Goal: Information Seeking & Learning: Find specific fact

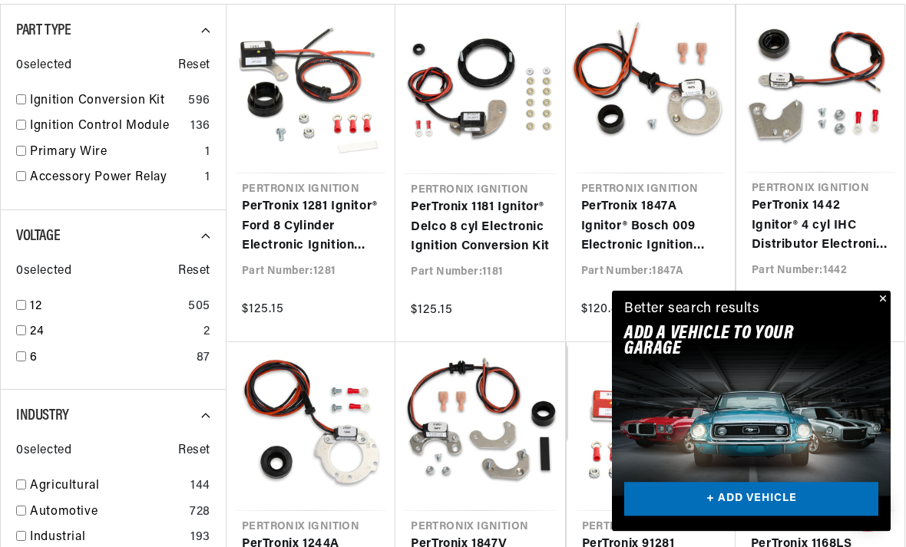
scroll to position [0, 465]
click at [873, 309] on button "Close" at bounding box center [881, 300] width 18 height 18
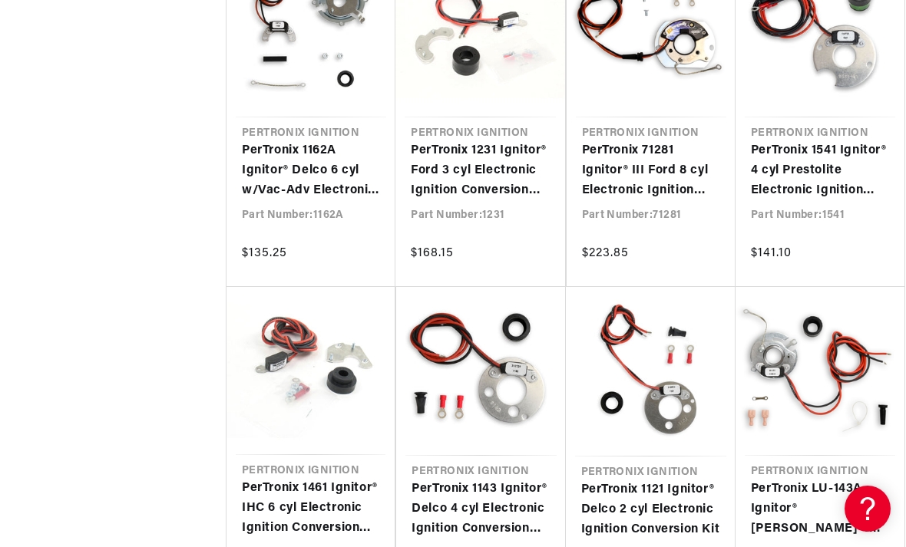
scroll to position [1845, 0]
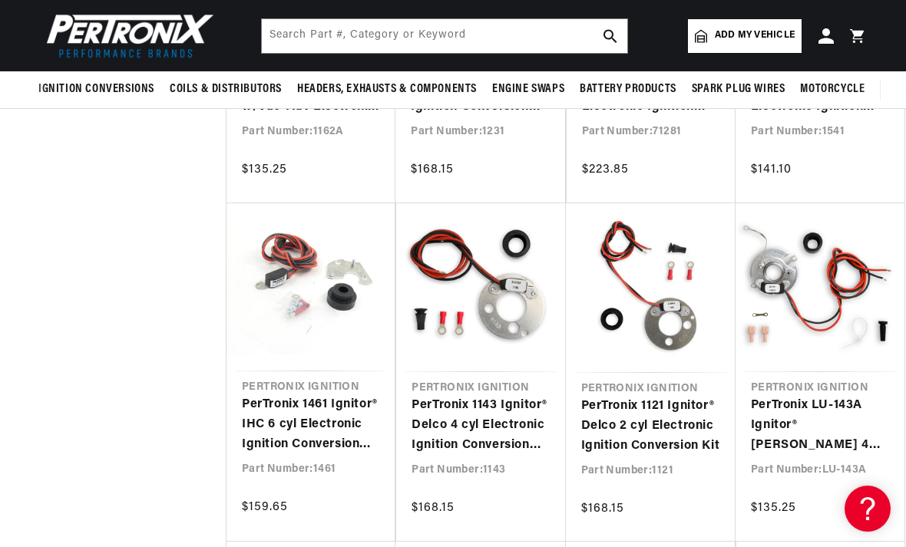
scroll to position [0, 465]
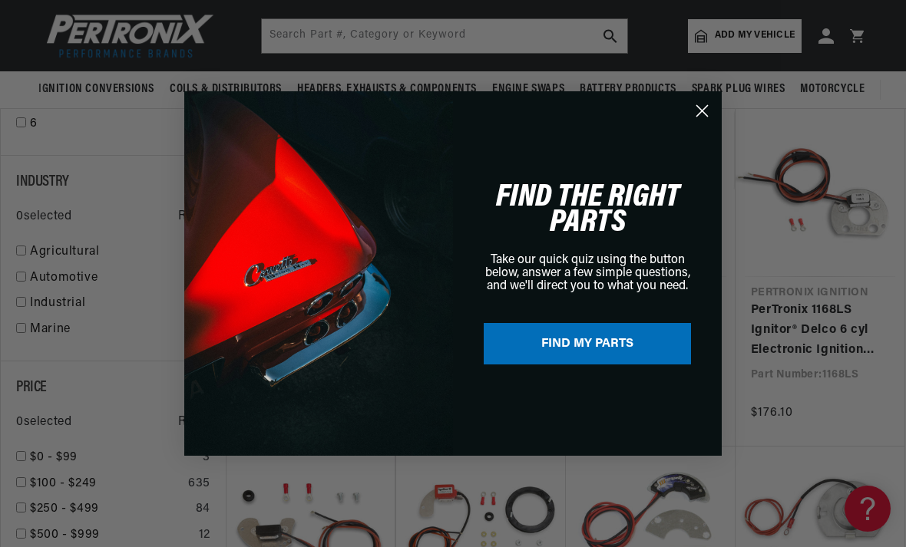
scroll to position [639, 0]
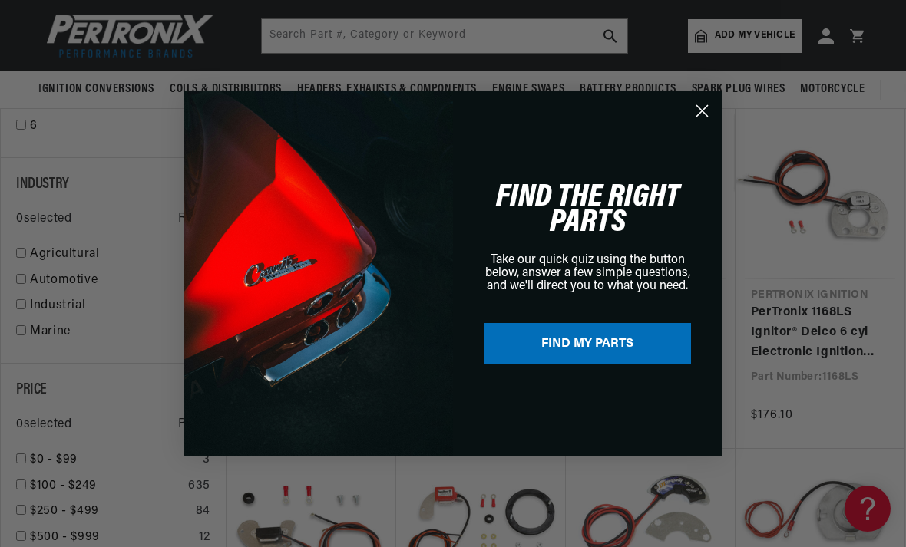
click at [701, 117] on circle "Close dialog" at bounding box center [701, 110] width 25 height 25
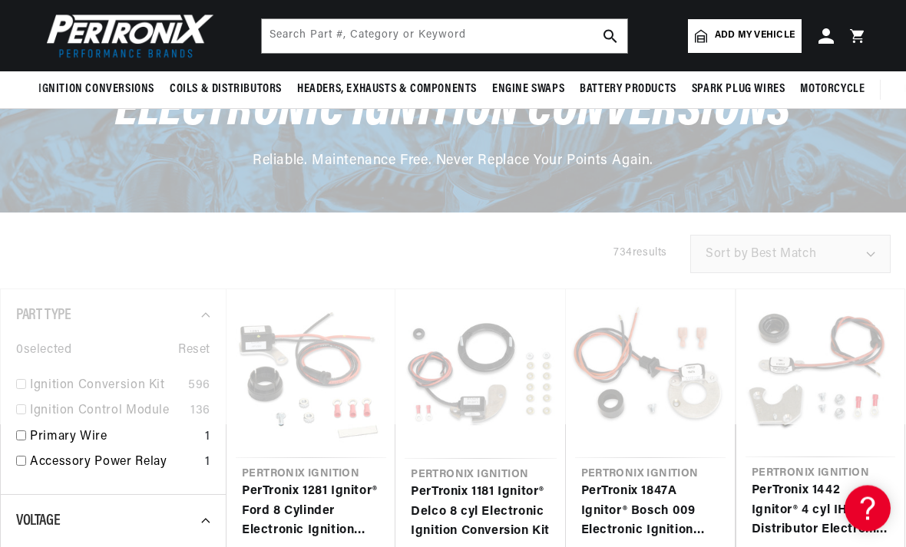
scroll to position [0, 0]
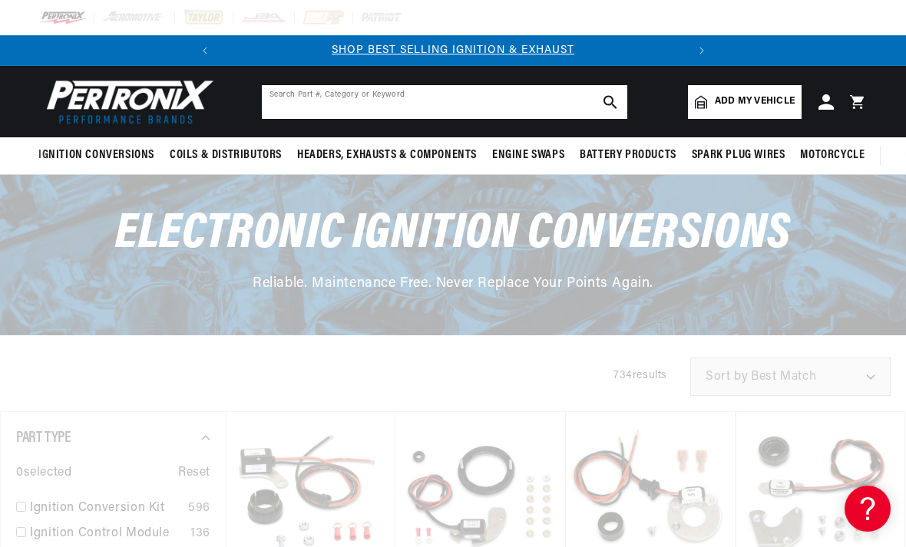
click at [299, 101] on input "text" at bounding box center [444, 102] width 365 height 34
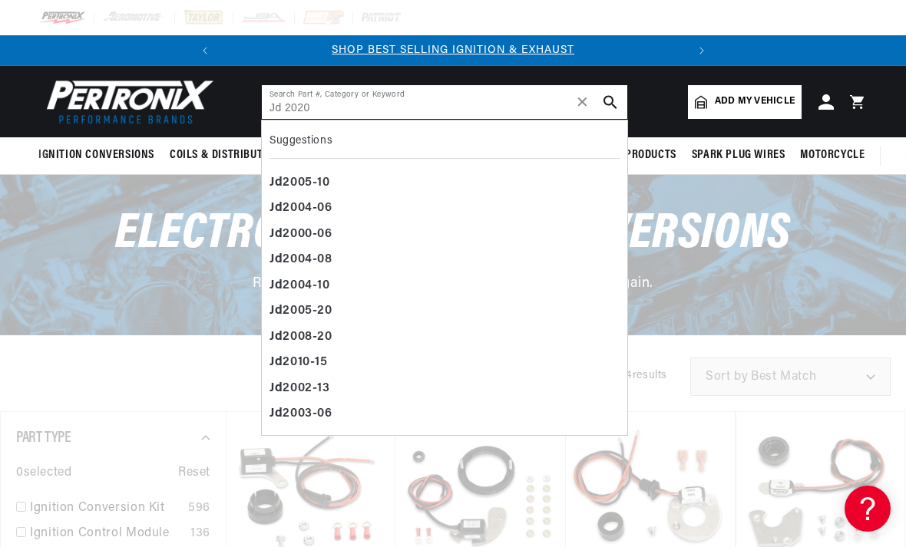
type input "Jd 2020"
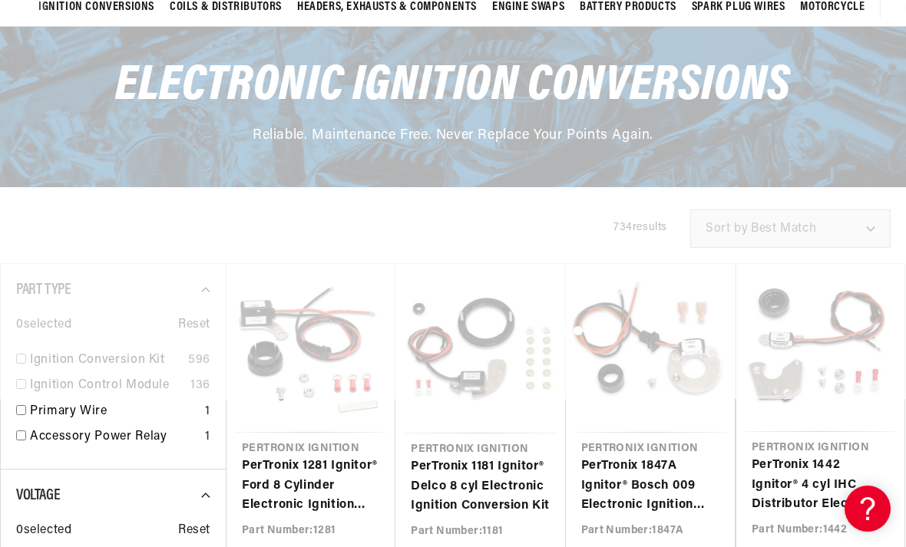
scroll to position [25, 0]
